Goal: Navigation & Orientation: Find specific page/section

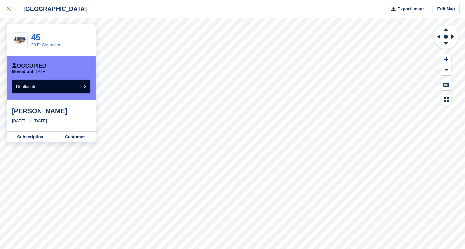
click at [12, 6] on div at bounding box center [12, 9] width 11 height 8
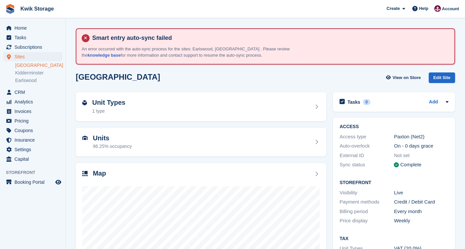
click at [12, 6] on img at bounding box center [10, 9] width 10 height 10
